Goal: Task Accomplishment & Management: Complete application form

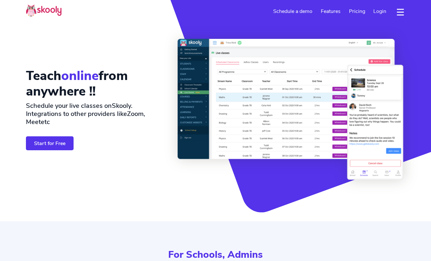
select select "en"
select select "351"
select select "[GEOGRAPHIC_DATA]"
select select "Europe/[GEOGRAPHIC_DATA]"
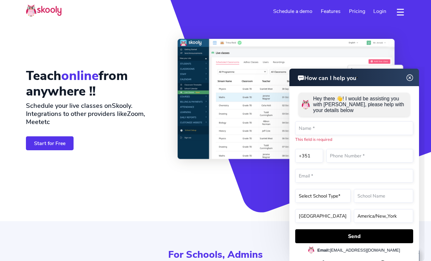
click at [412, 78] on img at bounding box center [410, 78] width 12 height 8
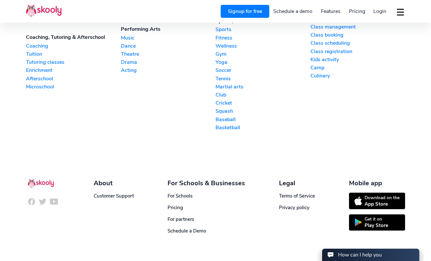
scroll to position [1760, 0]
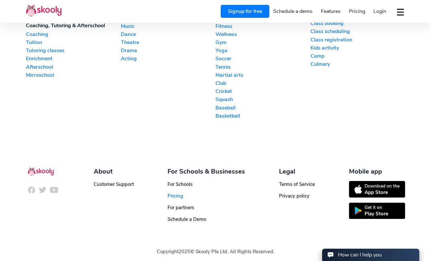
click at [173, 193] on span "Pricing" at bounding box center [176, 196] width 16 height 6
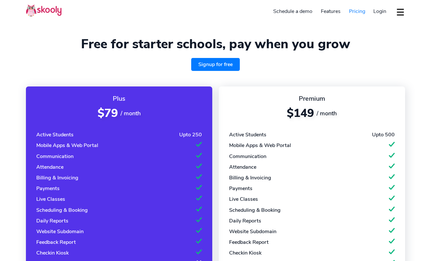
select select "en"
select select "351"
select select "[GEOGRAPHIC_DATA]"
select select "Europe/[GEOGRAPHIC_DATA]"
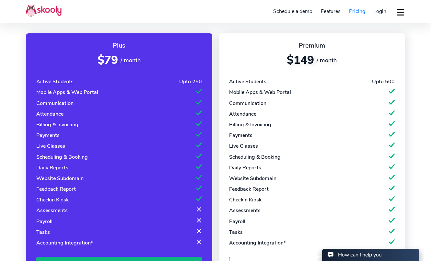
scroll to position [54, 0]
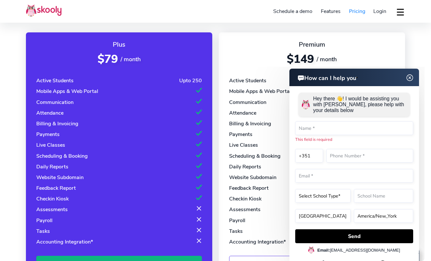
click at [410, 78] on img at bounding box center [410, 78] width 12 height 8
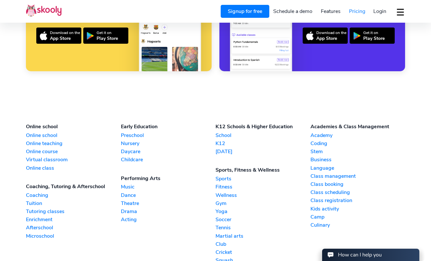
scroll to position [670, 0]
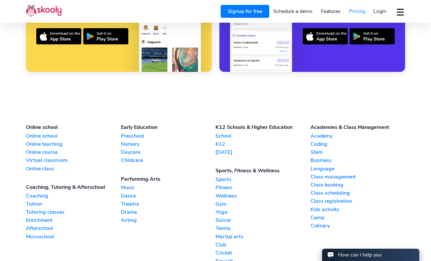
click at [39, 142] on link "Online teaching" at bounding box center [73, 144] width 95 height 7
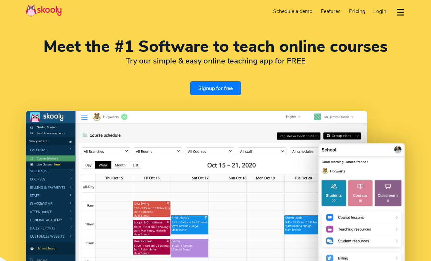
select select "en"
select select "351"
select select "[GEOGRAPHIC_DATA]"
select select "Europe/[GEOGRAPHIC_DATA]"
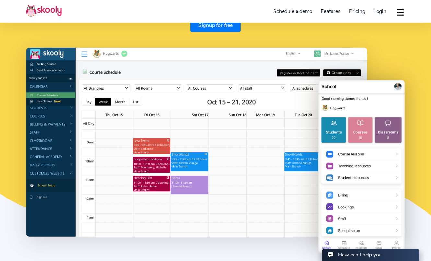
scroll to position [64, 0]
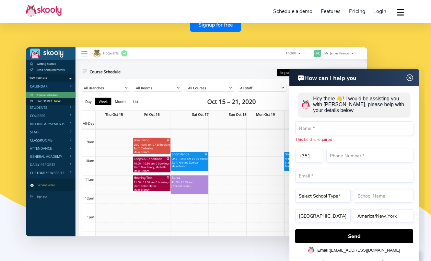
click at [409, 77] on img at bounding box center [410, 78] width 12 height 8
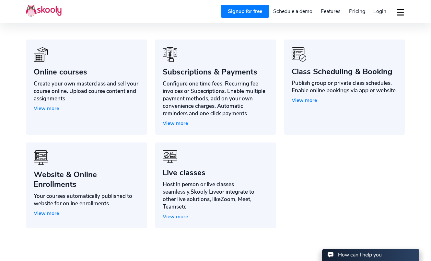
scroll to position [477, 0]
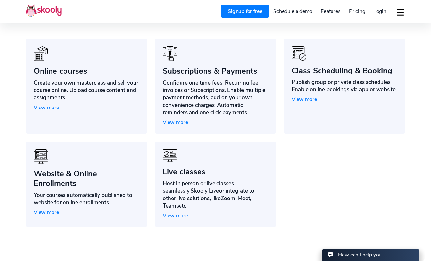
click at [175, 212] on span "View more" at bounding box center [175, 215] width 25 height 7
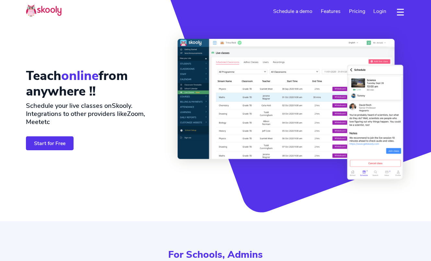
select select "en"
select select "351"
select select "[GEOGRAPHIC_DATA]"
select select "Europe/[GEOGRAPHIC_DATA]"
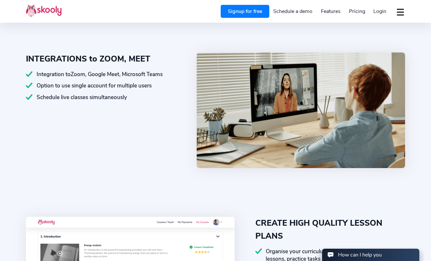
scroll to position [402, 0]
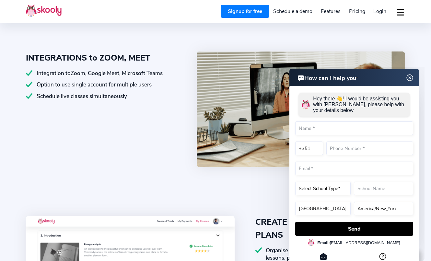
click at [67, 149] on div "INTEGRATIONS to ZOOM, MEET Integration to Zoom, Google Meet, Microsoft Teams Op…" at bounding box center [111, 111] width 171 height 118
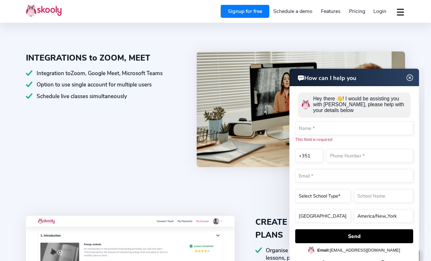
click at [410, 78] on img at bounding box center [410, 78] width 12 height 8
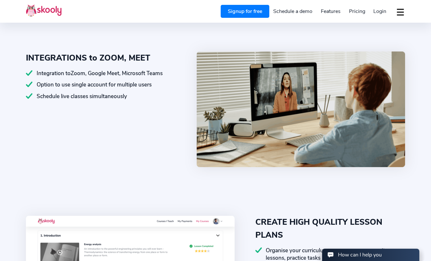
click at [292, 13] on link "Schedule a demo" at bounding box center [294, 11] width 48 height 10
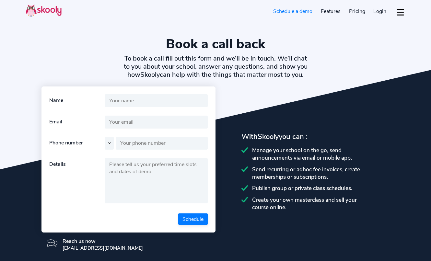
select select "en"
select select "351"
select select "[GEOGRAPHIC_DATA]"
select select "Europe/[GEOGRAPHIC_DATA]"
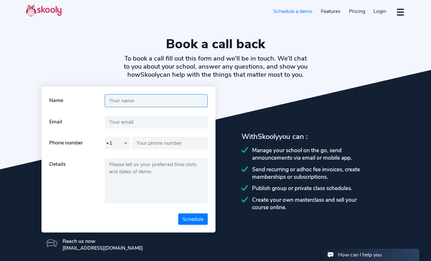
click at [125, 100] on input "text" at bounding box center [156, 100] width 103 height 13
type input "[PERSON_NAME] [PERSON_NAME]"
type input "[EMAIL_ADDRESS][DOMAIN_NAME]"
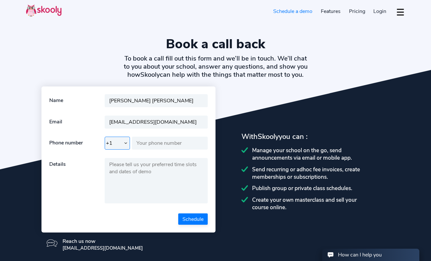
type input "966121987"
click at [143, 102] on input "[PERSON_NAME] [PERSON_NAME]" at bounding box center [156, 100] width 103 height 13
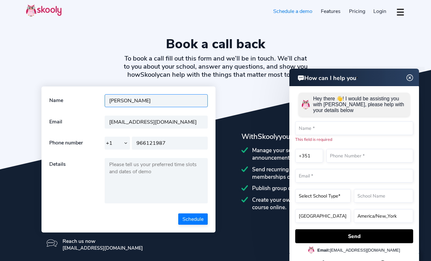
type input "[PERSON_NAME]"
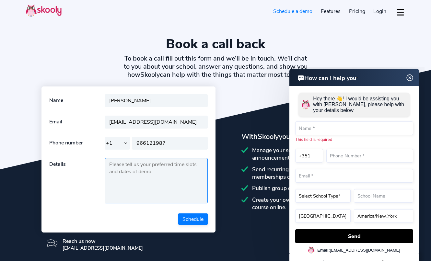
click at [122, 171] on textarea at bounding box center [156, 180] width 103 height 45
type textarea "I"
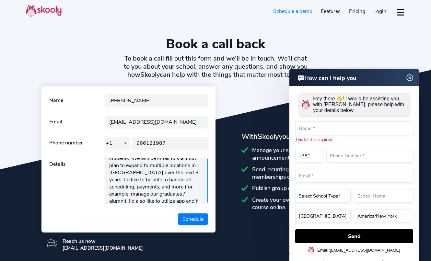
scroll to position [28, 0]
type textarea "I am opening a language school next month. I anticipate both virtual and live s…"
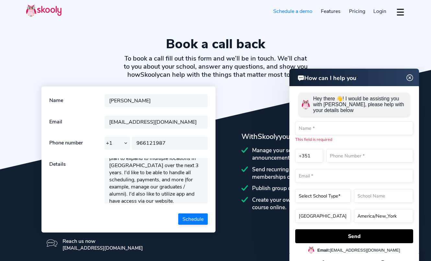
click at [197, 219] on button "Schedule" at bounding box center [193, 219] width 30 height 11
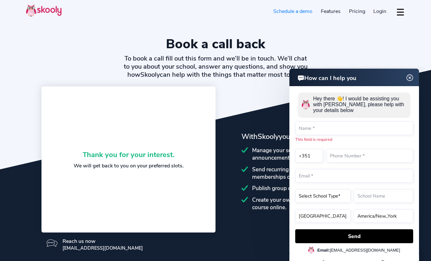
scroll to position [0, 0]
click at [410, 77] on img at bounding box center [410, 78] width 12 height 8
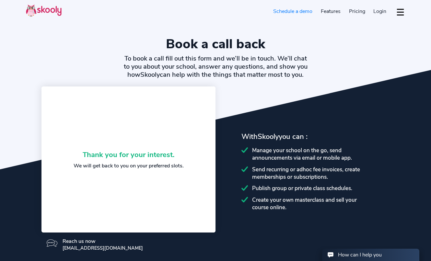
click at [403, 13] on button "dropdown menu" at bounding box center [400, 12] width 9 height 15
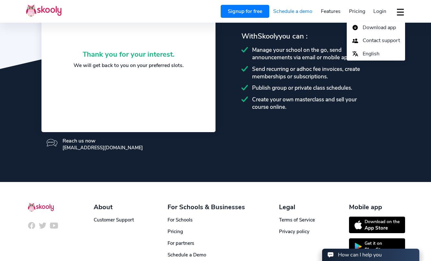
scroll to position [140, 0]
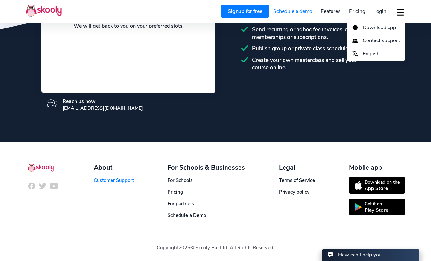
click at [108, 179] on link "Customer Support" at bounding box center [114, 180] width 40 height 6
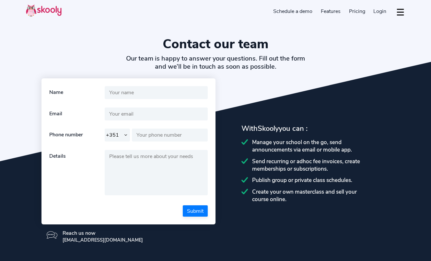
select select "351"
select select "en"
select select "351"
select select "[GEOGRAPHIC_DATA]"
select select "Europe/[GEOGRAPHIC_DATA]"
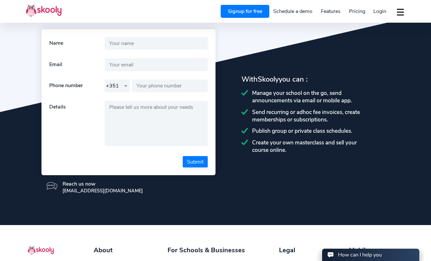
scroll to position [132, 0]
